Goal: Entertainment & Leisure: Consume media (video, audio)

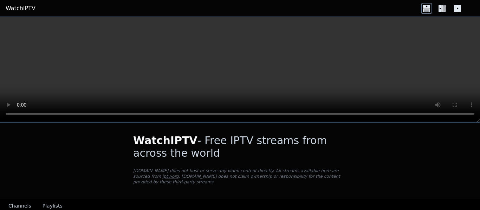
scroll to position [77, 0]
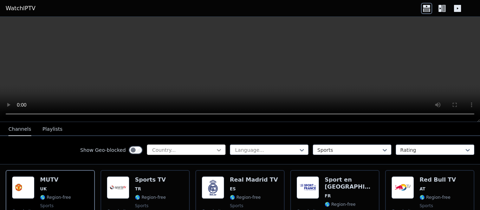
click at [215, 150] on icon at bounding box center [218, 150] width 7 height 7
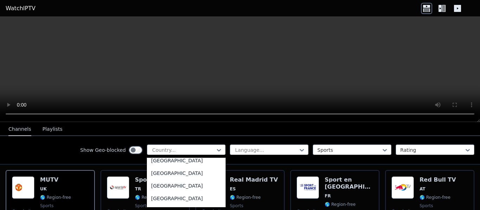
scroll to position [2476, 0]
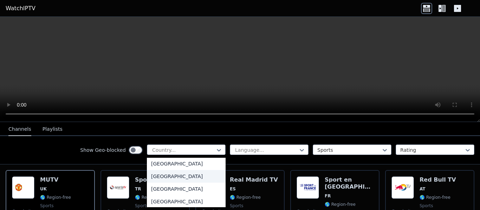
click at [170, 178] on div "[GEOGRAPHIC_DATA]" at bounding box center [186, 176] width 79 height 13
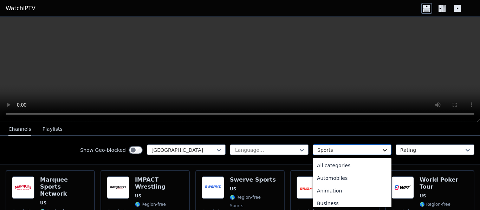
click at [383, 151] on icon at bounding box center [385, 150] width 4 height 2
click at [354, 169] on div "All categories" at bounding box center [352, 165] width 79 height 13
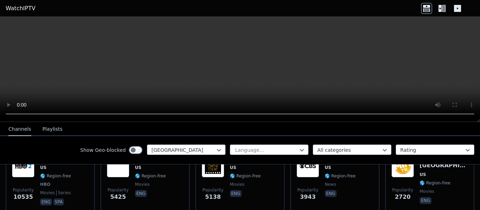
scroll to position [108, 0]
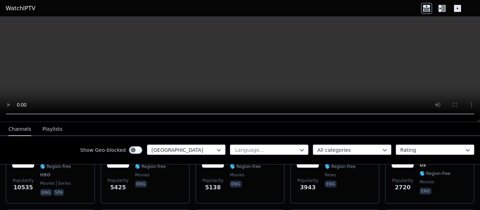
click at [53, 128] on button "Playlists" at bounding box center [53, 129] width 20 height 13
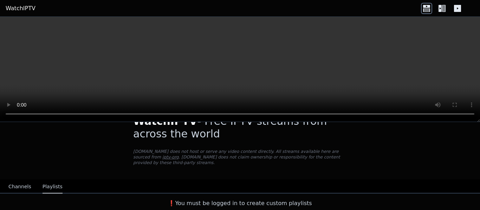
scroll to position [14, 0]
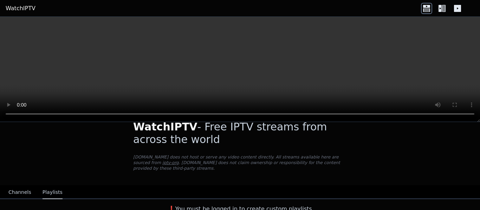
click at [441, 8] on icon at bounding box center [440, 8] width 3 height 7
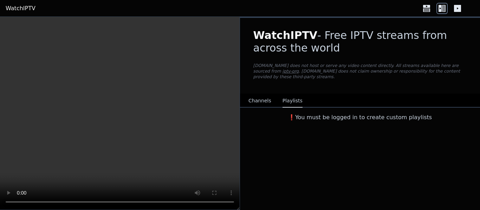
scroll to position [0, 0]
click at [253, 98] on button "Channels" at bounding box center [259, 101] width 23 height 13
